Goal: Task Accomplishment & Management: Manage account settings

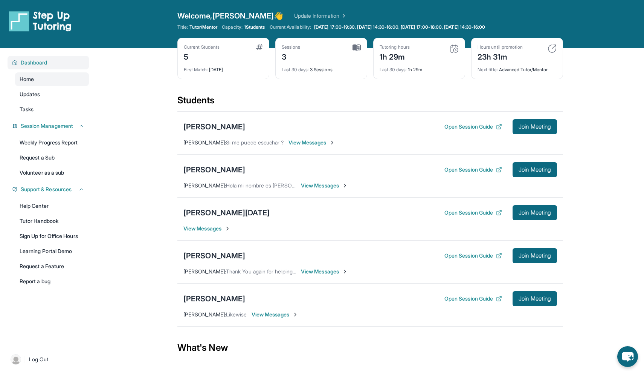
click at [56, 68] on div "Dashboard" at bounding box center [48, 63] width 81 height 14
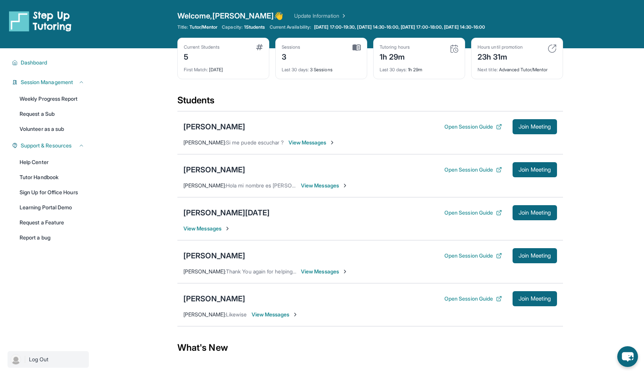
click at [15, 357] on img at bounding box center [16, 359] width 11 height 11
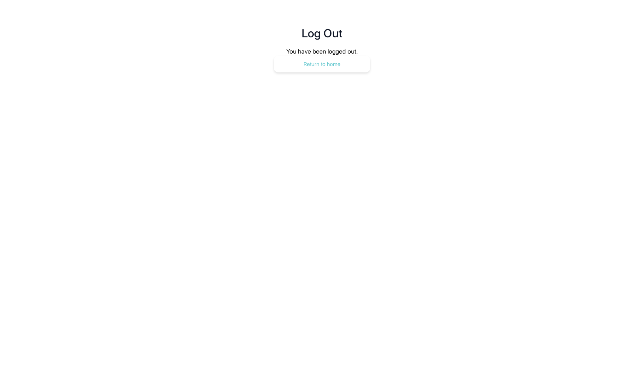
click at [289, 58] on button "Return to home" at bounding box center [322, 64] width 96 height 17
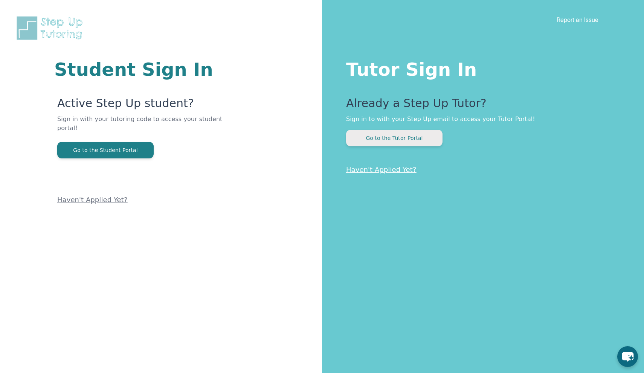
click at [382, 137] on button "Go to the Tutor Portal" at bounding box center [394, 138] width 96 height 17
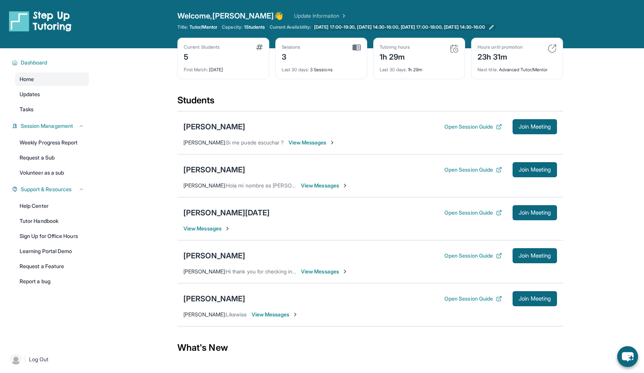
click at [485, 27] on span "[DATE] 17:00-19:30, [DATE] 14:30-16:00, [DATE] 17:00-18:00, [DATE] 14:30-16:00" at bounding box center [399, 27] width 171 height 6
